Goal: Task Accomplishment & Management: Use online tool/utility

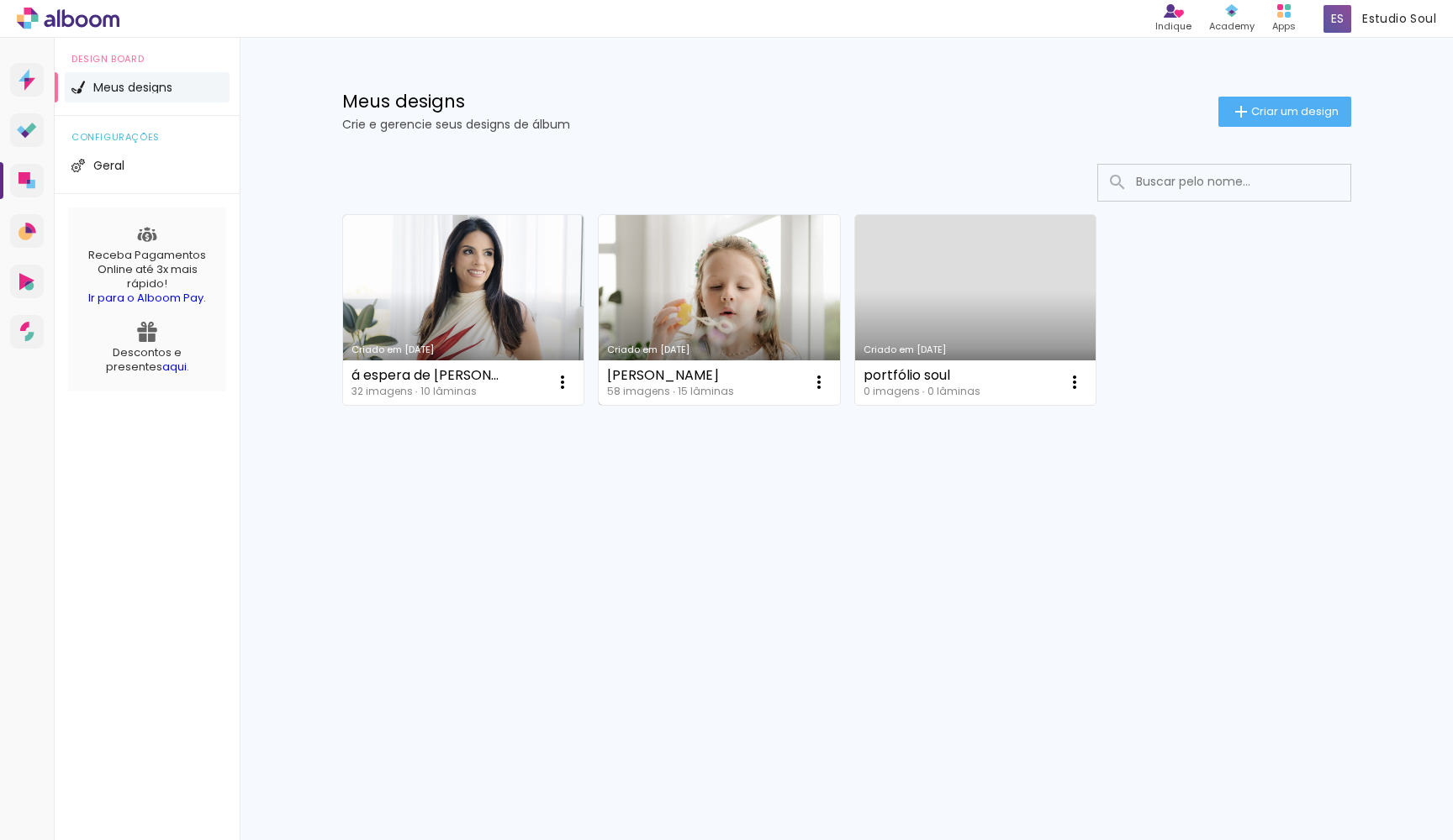
click at [729, 321] on link "Criado em [DATE]" at bounding box center [720, 310] width 242 height 190
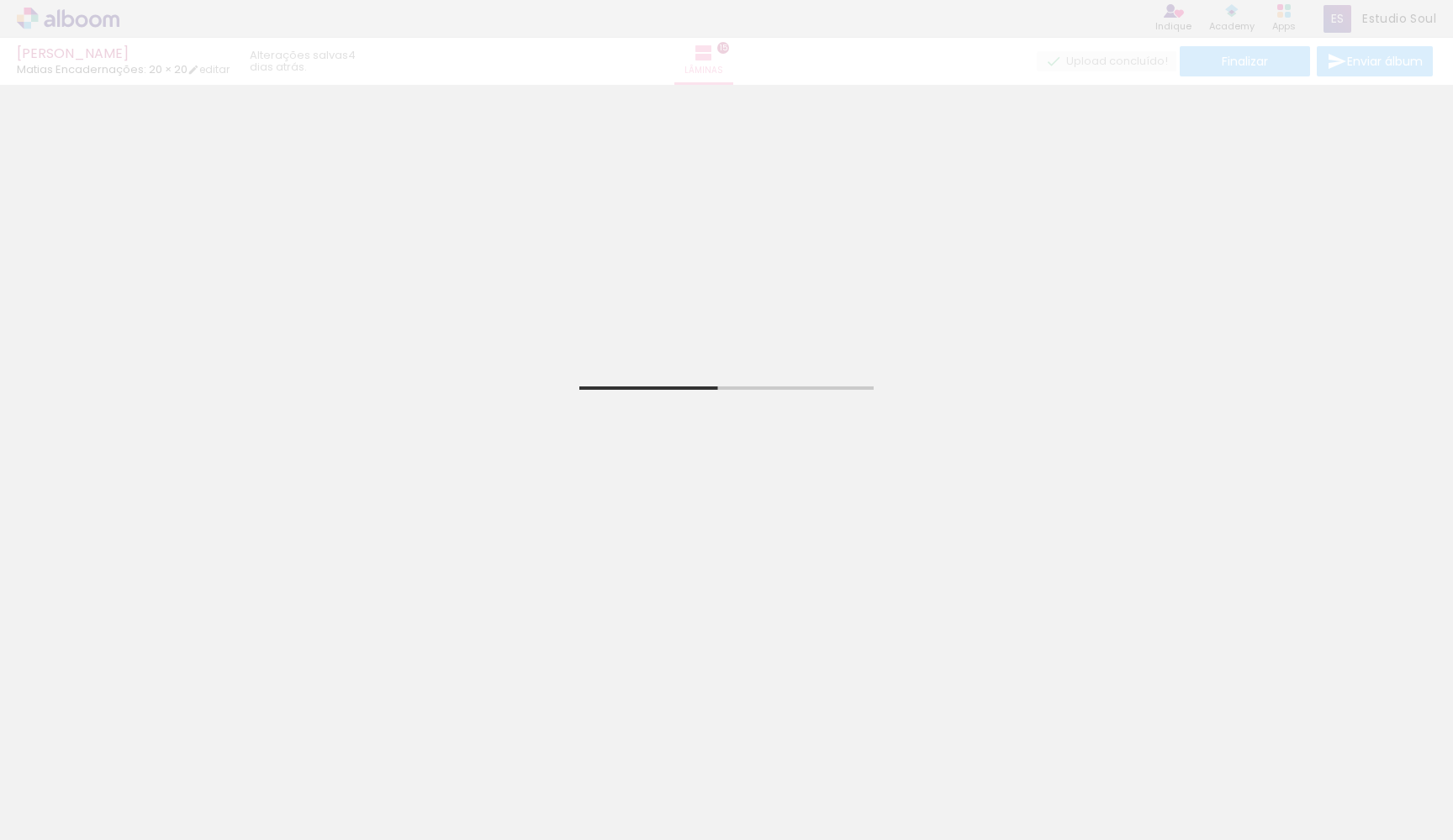
scroll to position [2037, 0]
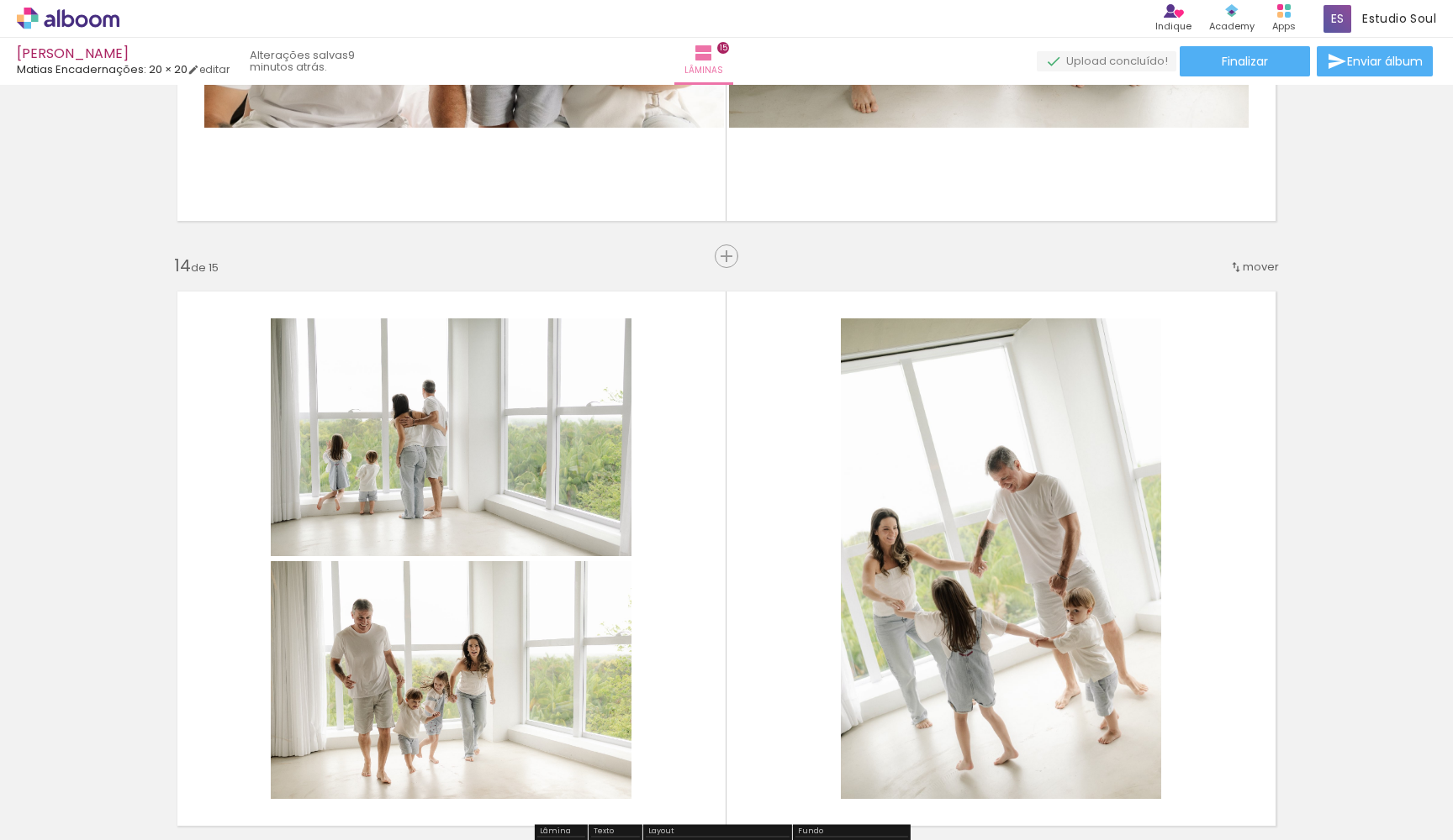
scroll to position [7874, 0]
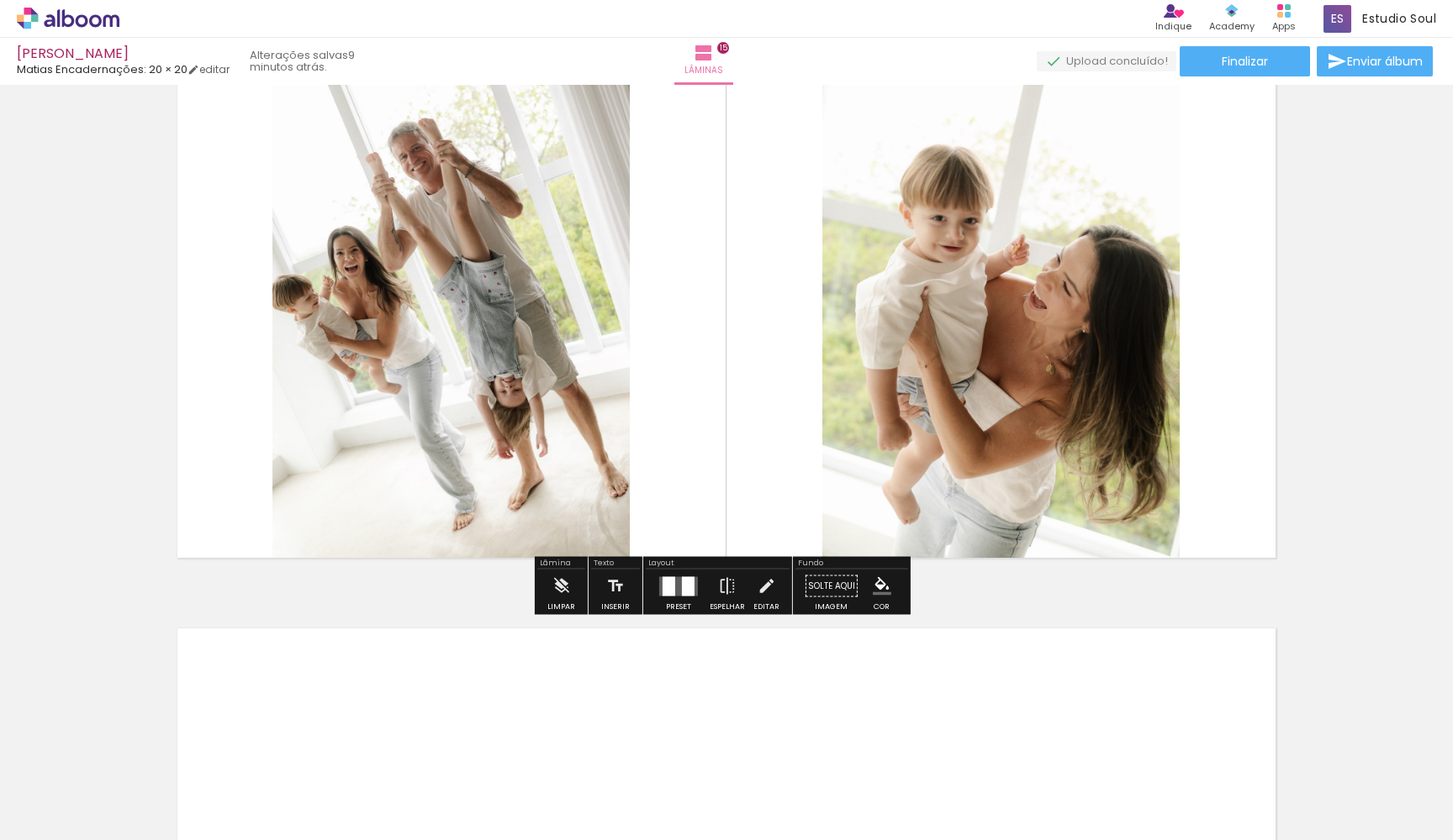
scroll to position [8647, 0]
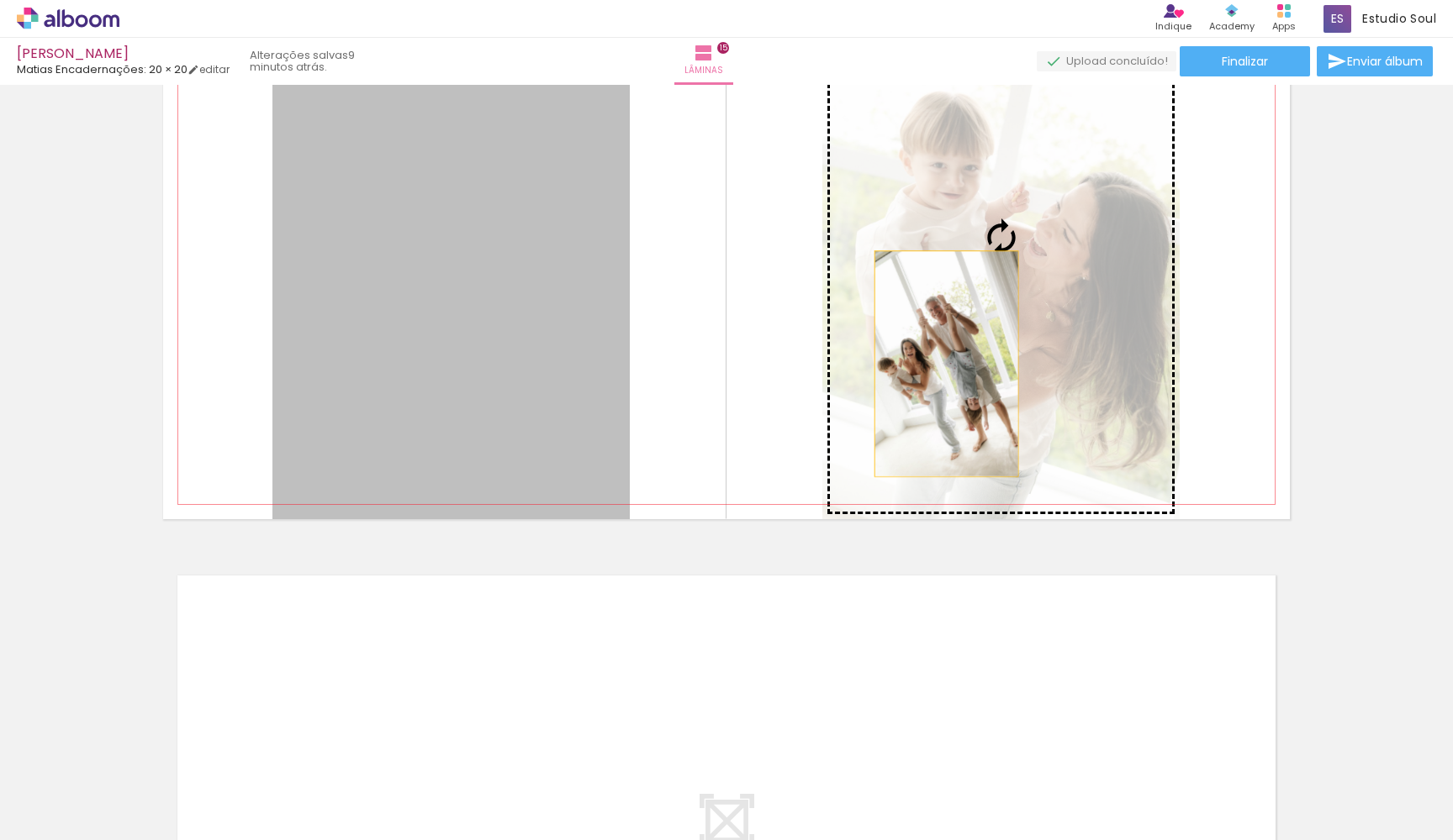
drag, startPoint x: 539, startPoint y: 374, endPoint x: 956, endPoint y: 357, distance: 417.3
click at [0, 0] on slot at bounding box center [0, 0] width 0 height 0
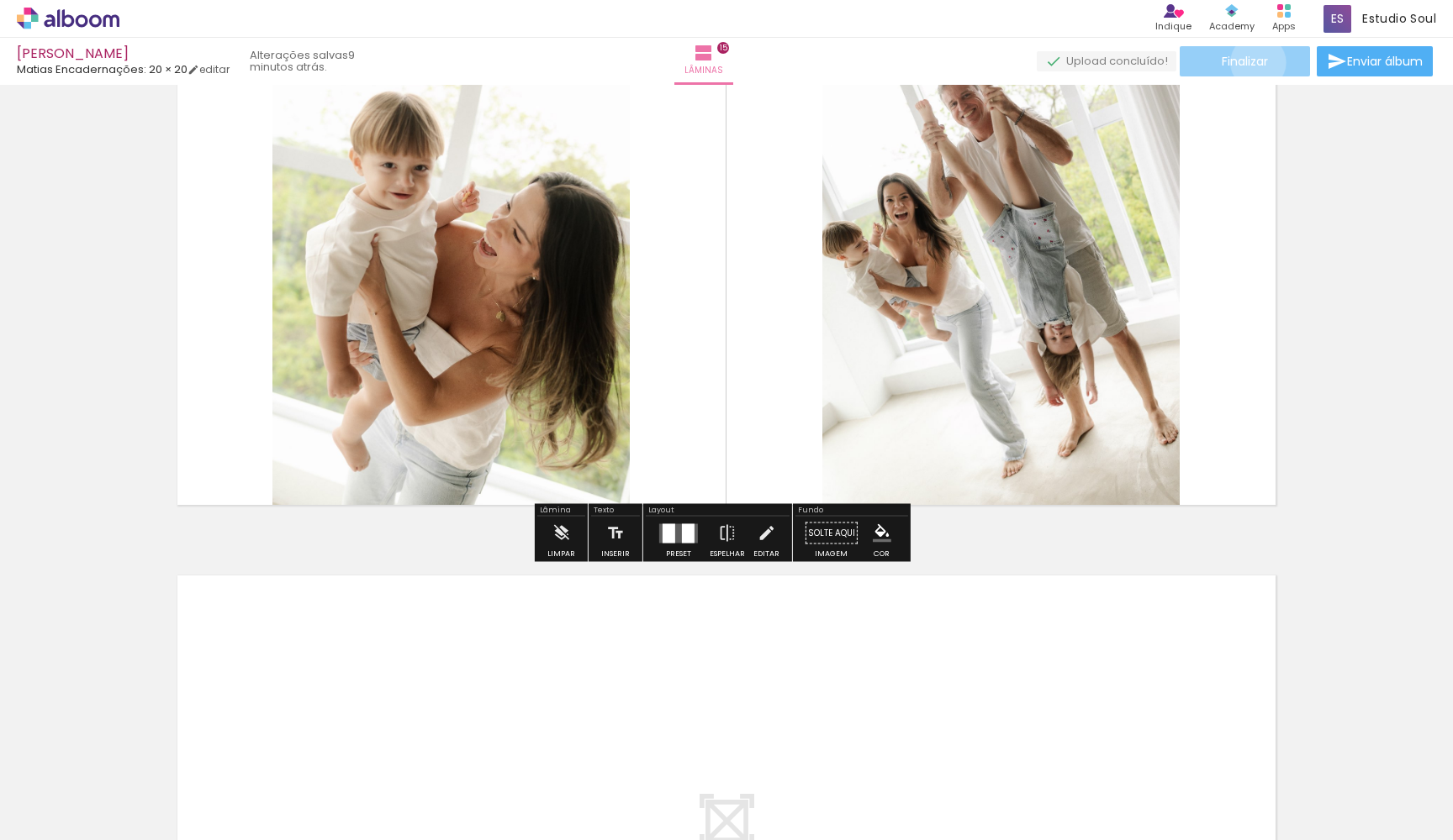
click at [1252, 62] on span "Finalizar" at bounding box center [1245, 61] width 46 height 12
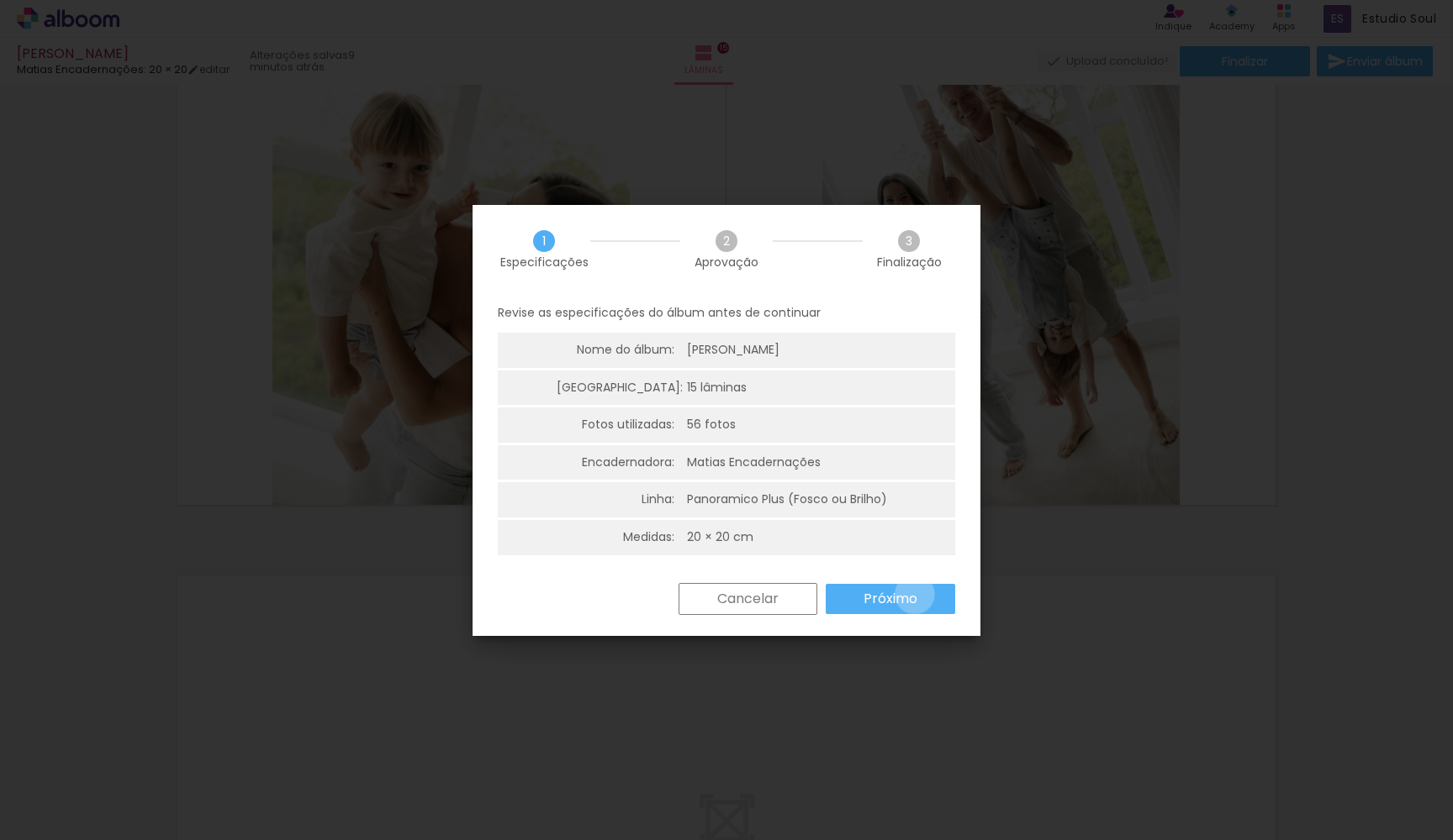
click at [0, 0] on slot "Próximo" at bounding box center [0, 0] width 0 height 0
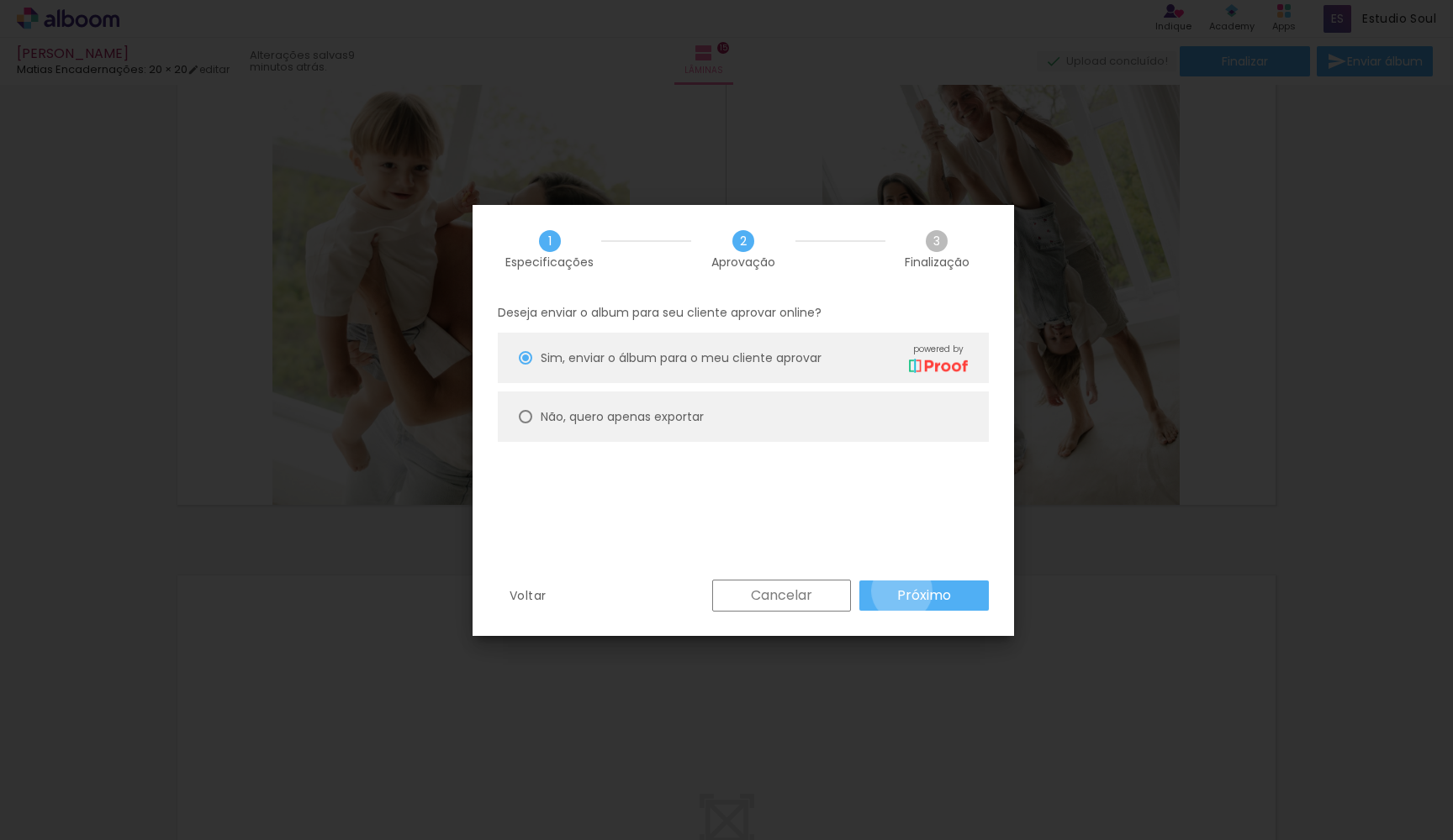
click at [0, 0] on slot "Próximo" at bounding box center [0, 0] width 0 height 0
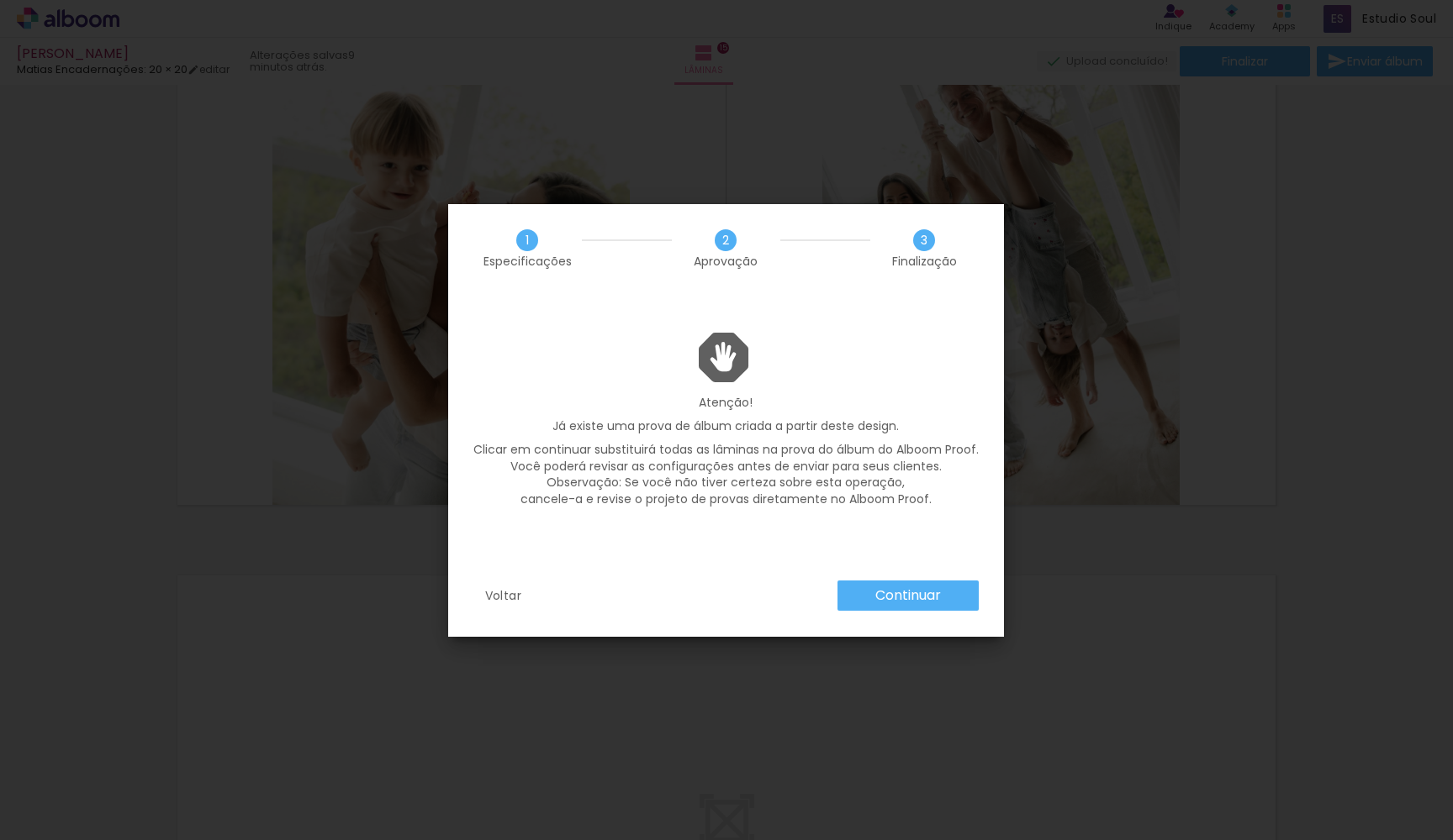
click at [0, 0] on slot "Continuar" at bounding box center [0, 0] width 0 height 0
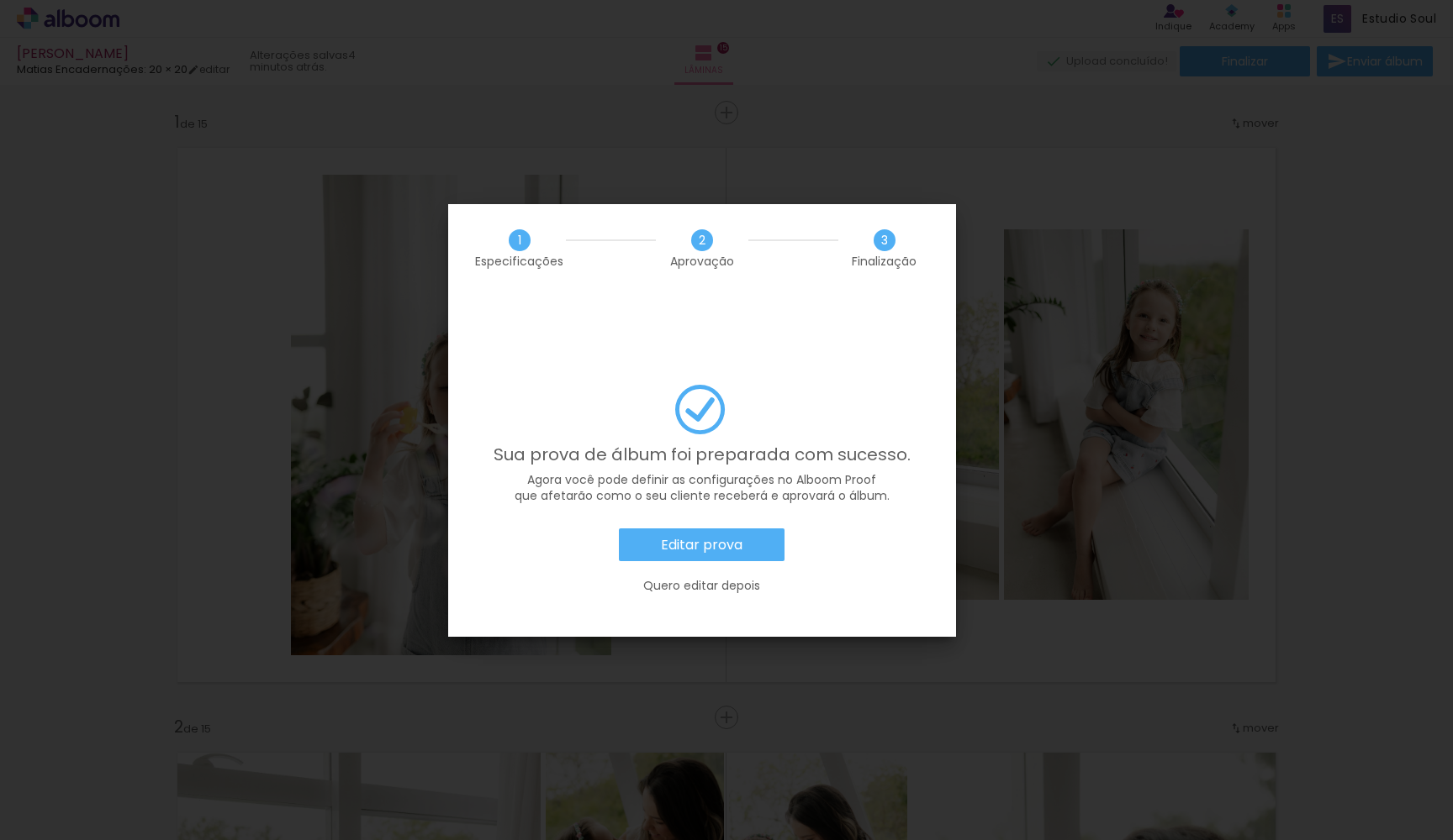
scroll to position [8647, 0]
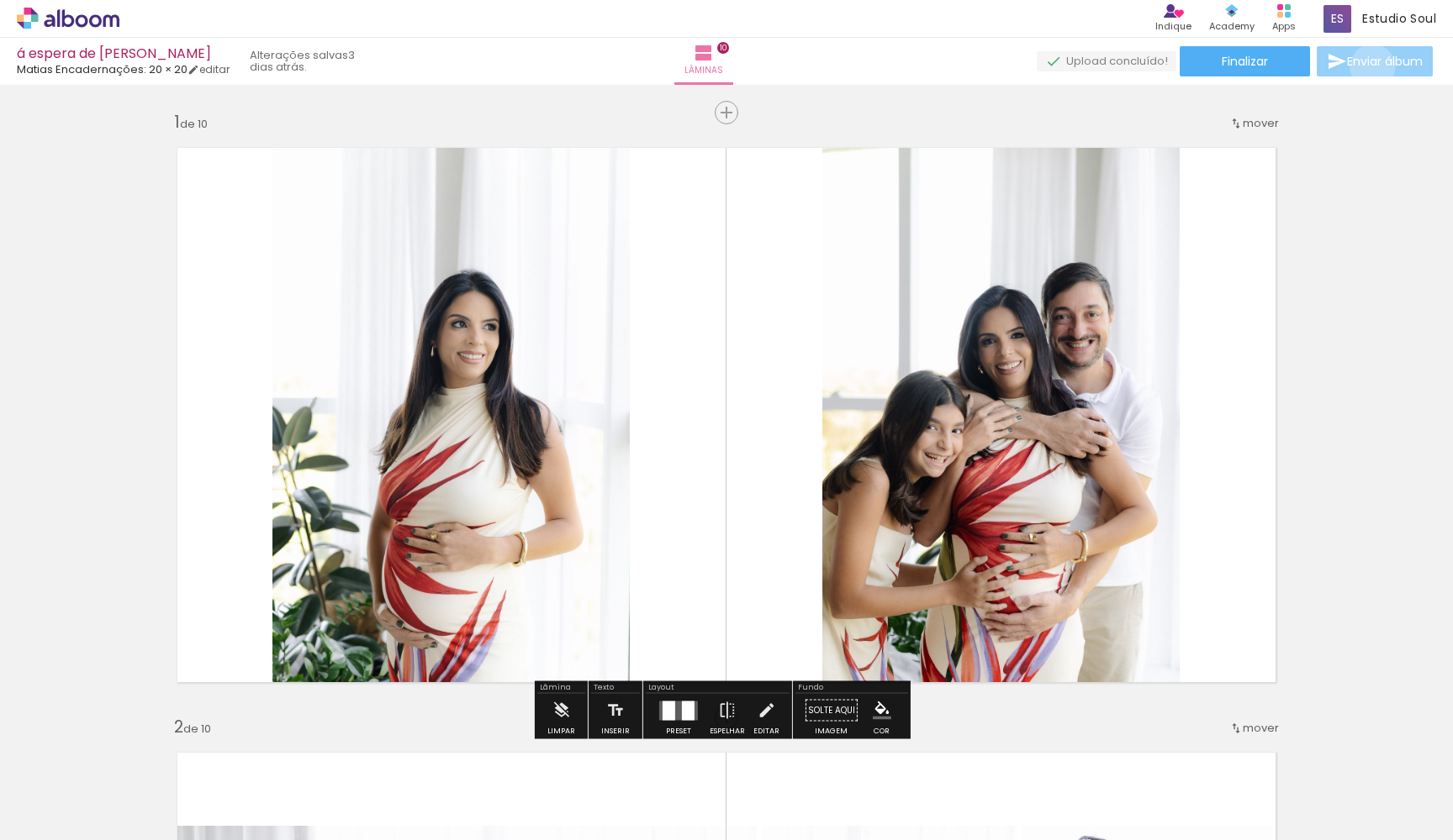
click at [1367, 67] on span "Enviar álbum" at bounding box center [1384, 61] width 75 height 12
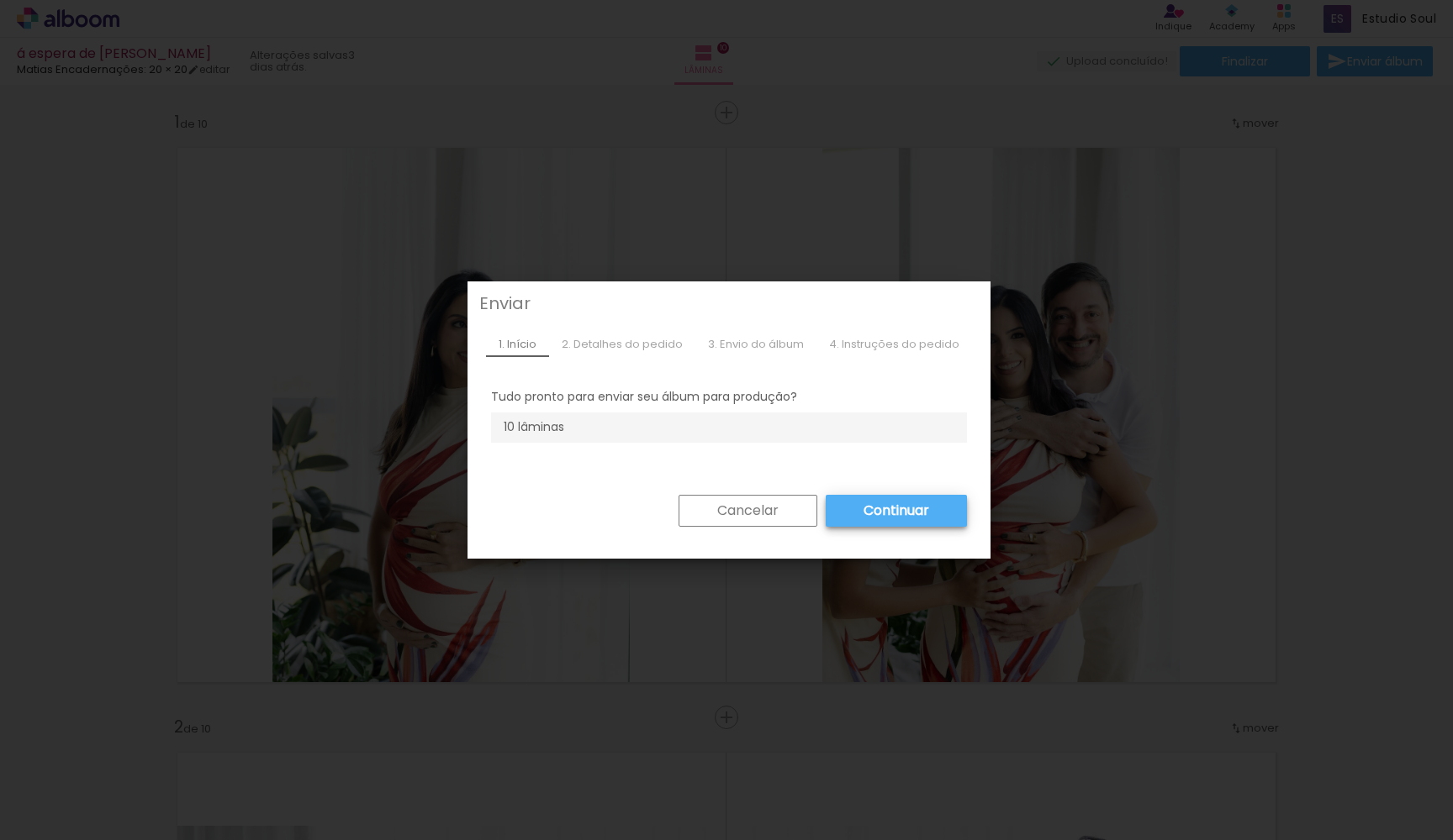
click at [0, 0] on slot "Continuar" at bounding box center [0, 0] width 0 height 0
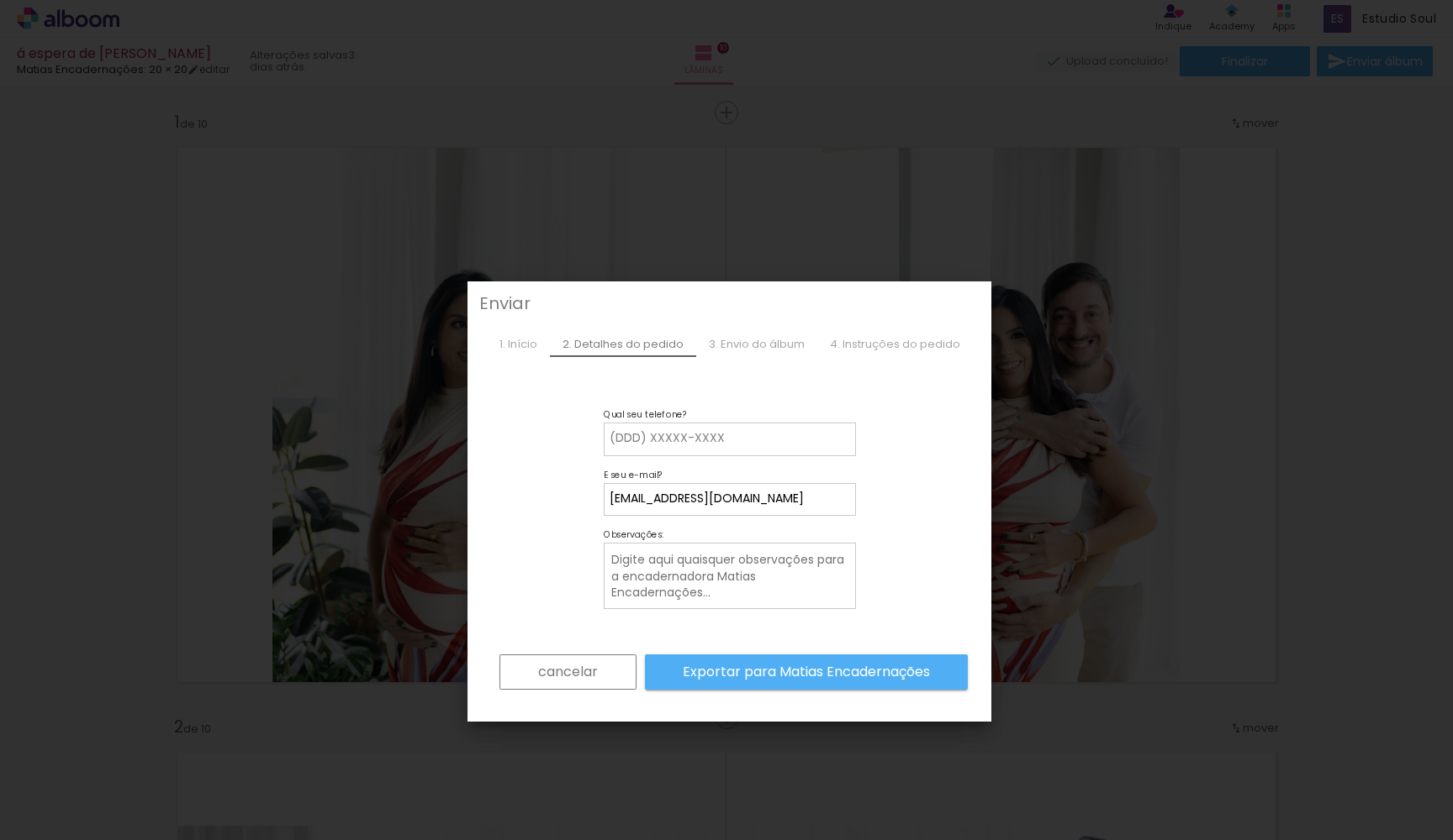
click at [0, 0] on slot "cancelar" at bounding box center [0, 0] width 0 height 0
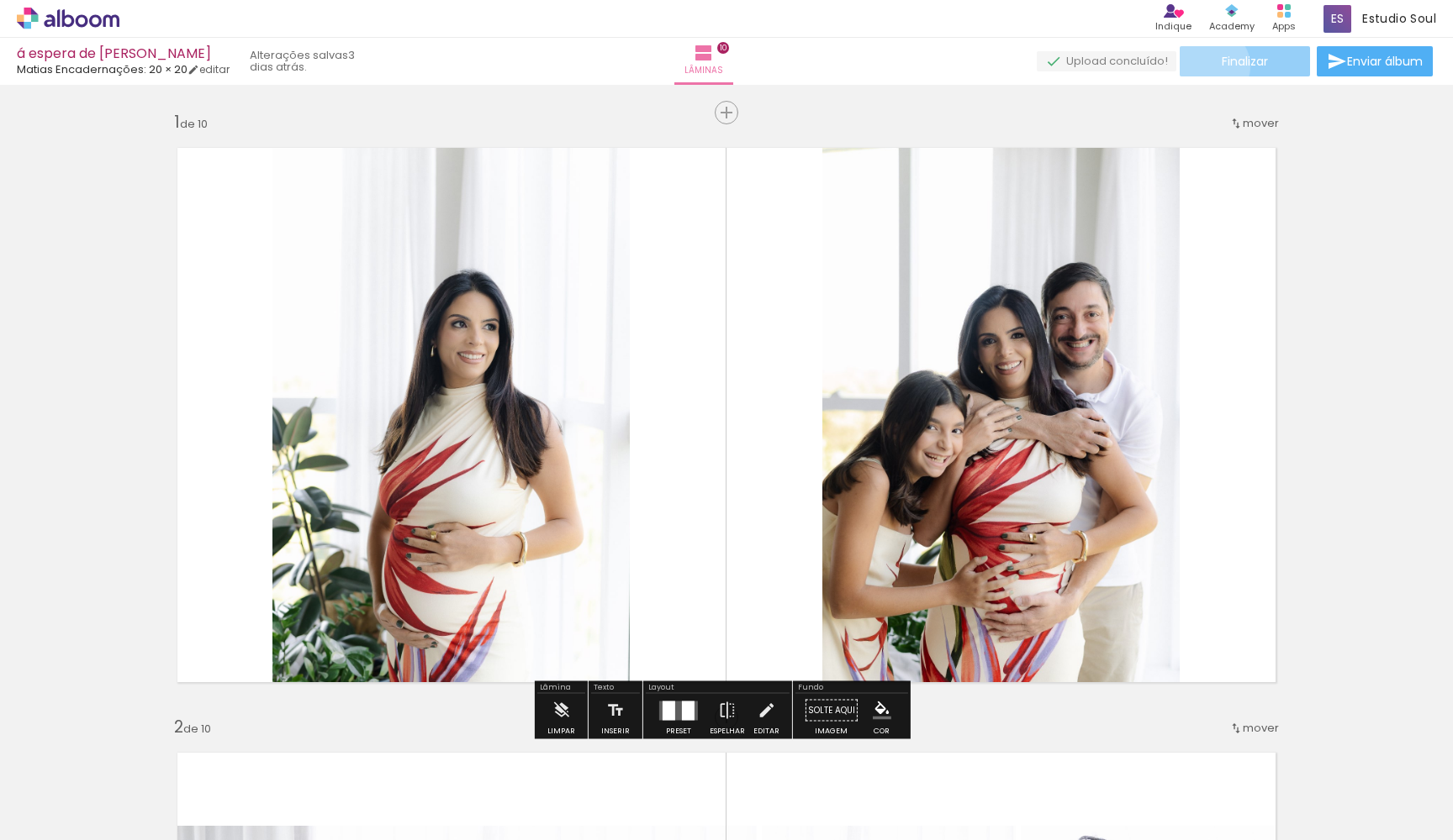
click at [1205, 66] on paper-button "Finalizar" at bounding box center [1245, 61] width 130 height 31
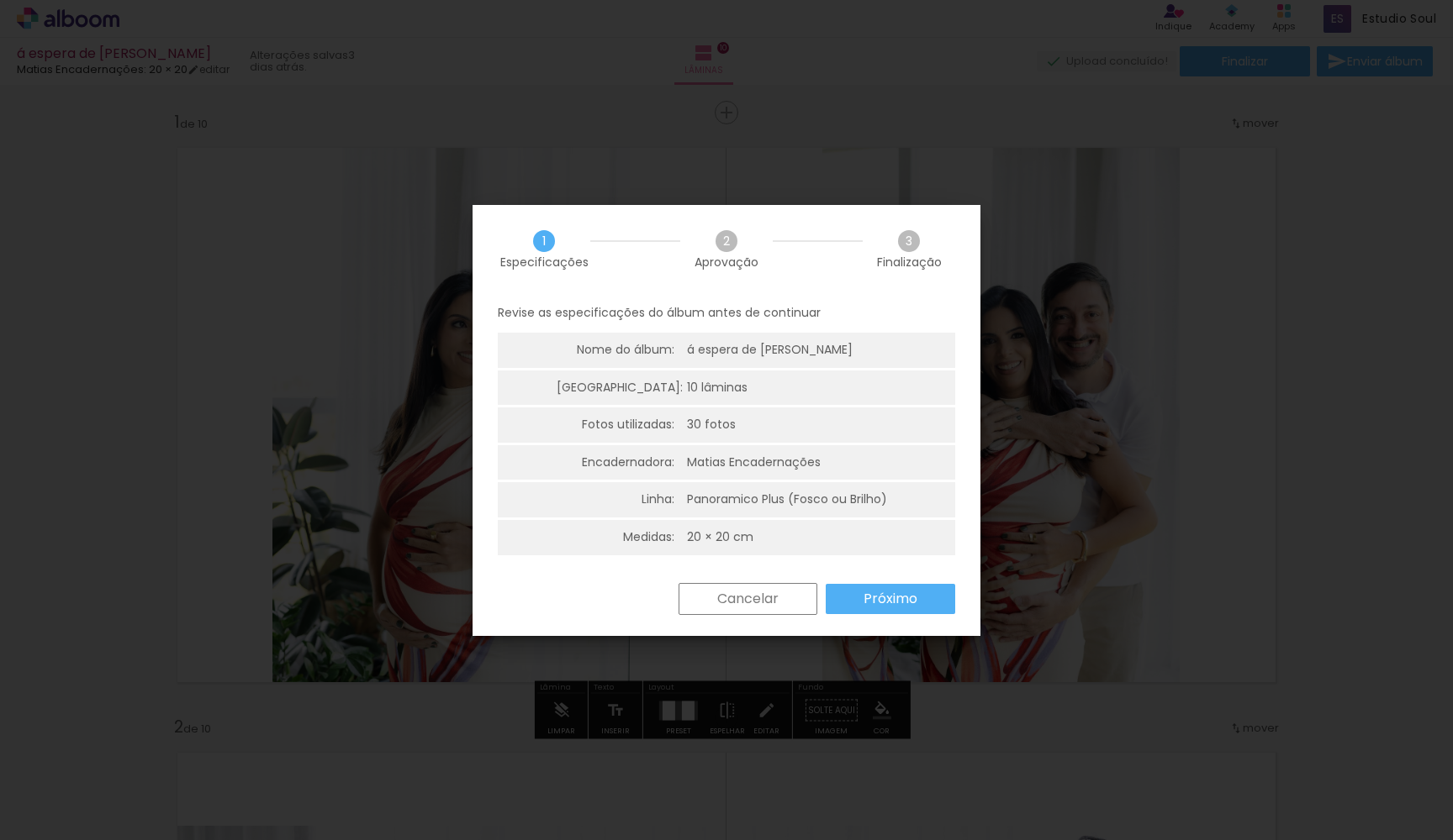
click at [0, 0] on slot "Próximo" at bounding box center [0, 0] width 0 height 0
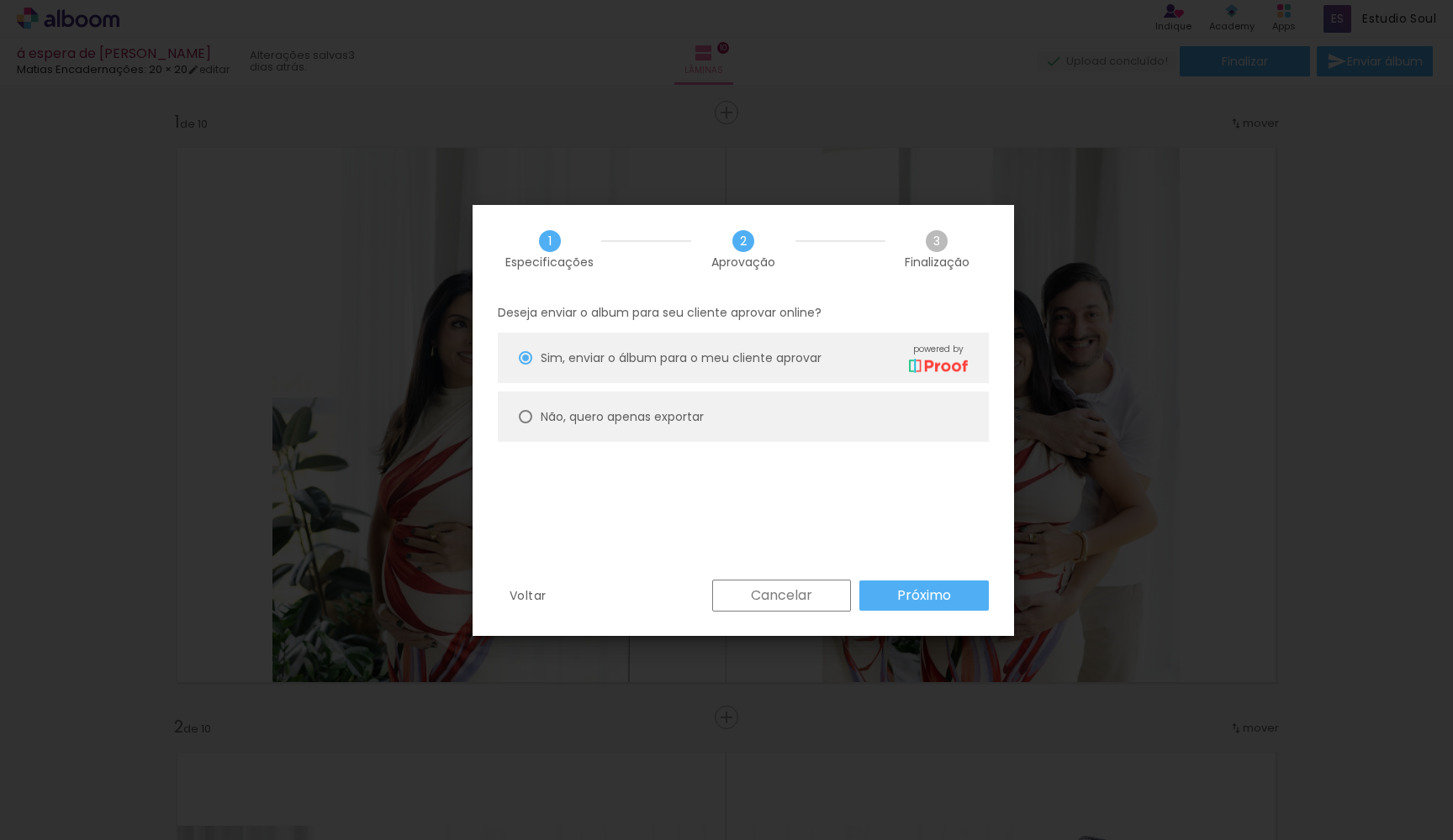
click at [896, 599] on paper-button "Próximo" at bounding box center [923, 596] width 129 height 31
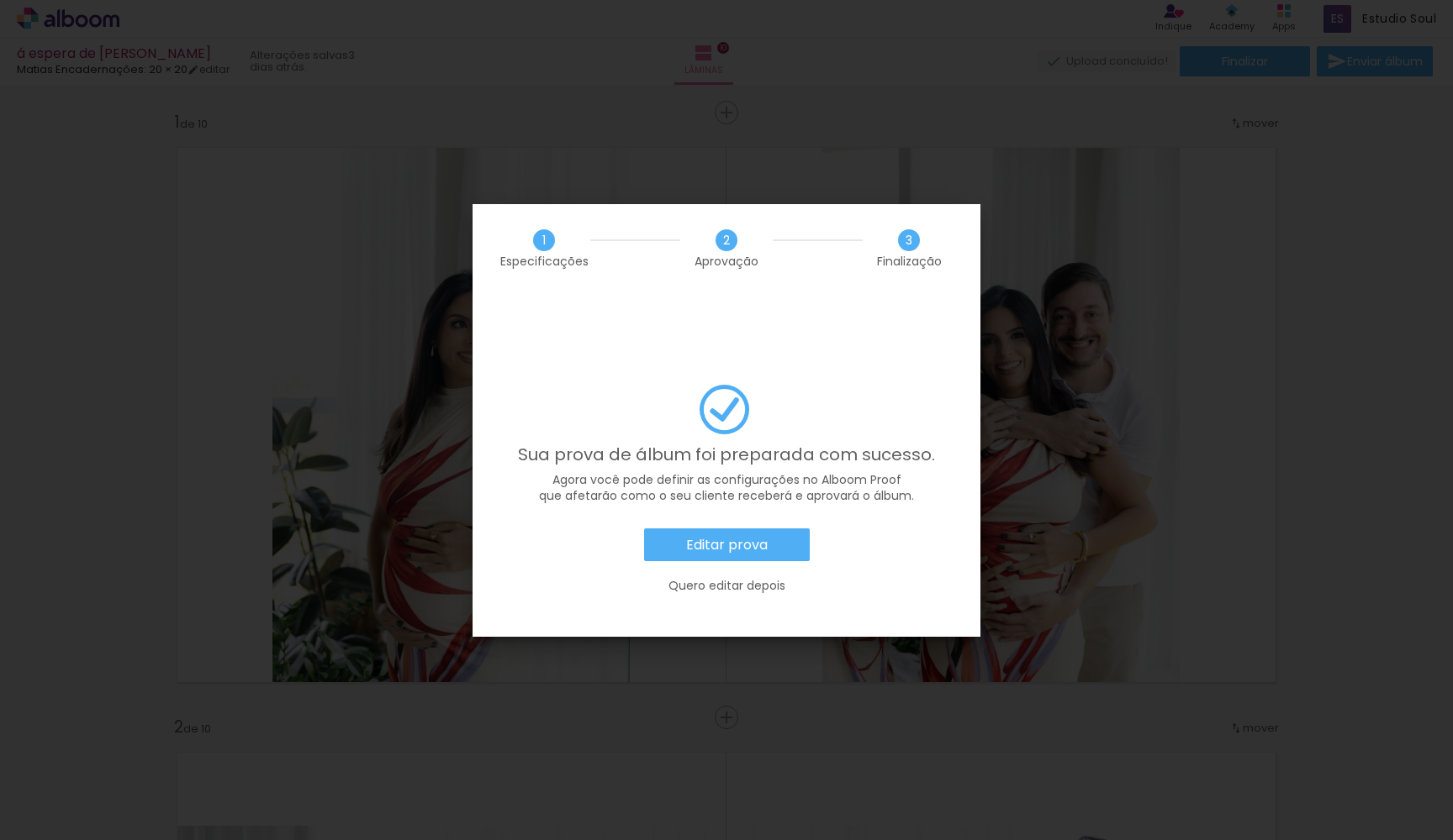
click at [0, 0] on slot "Quero editar depois" at bounding box center [0, 0] width 0 height 0
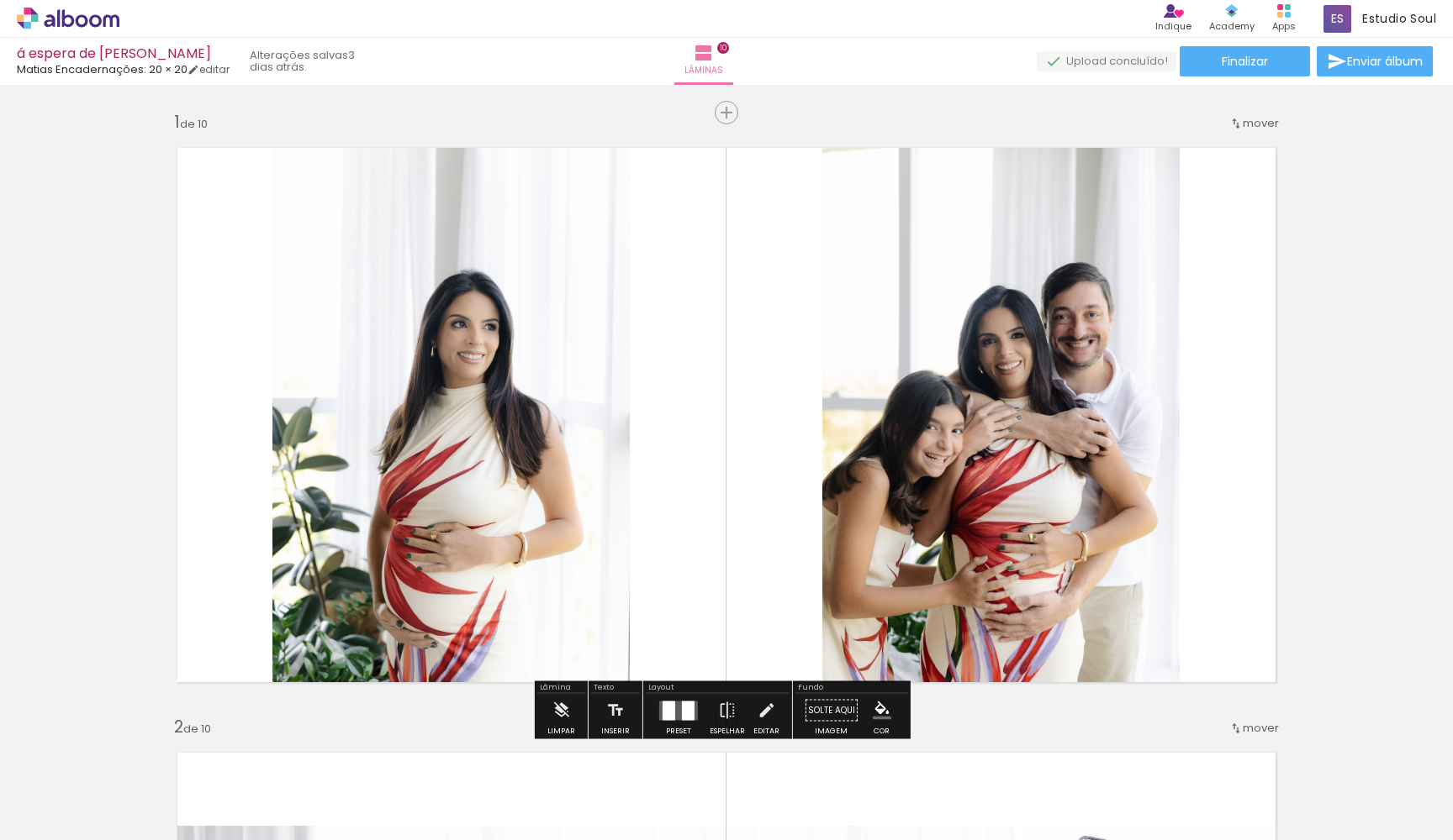
click at [84, 22] on icon at bounding box center [68, 19] width 102 height 22
